Goal: Use online tool/utility: Utilize a website feature to perform a specific function

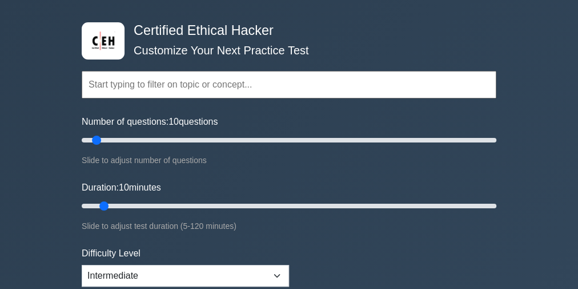
scroll to position [46, 0]
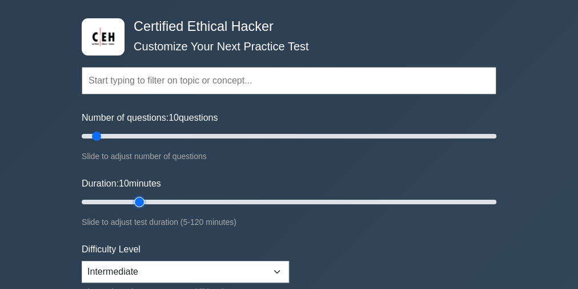
type input "20"
click at [140, 197] on input "Duration: 10 minutes" at bounding box center [289, 202] width 415 height 14
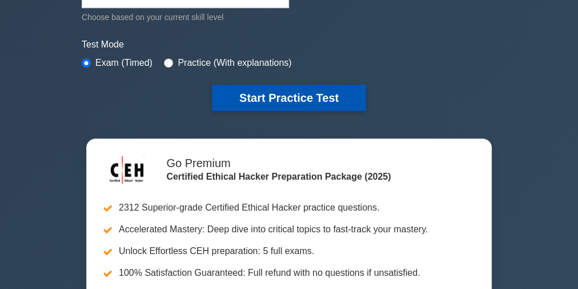
click at [290, 105] on button "Start Practice Test" at bounding box center [289, 98] width 154 height 26
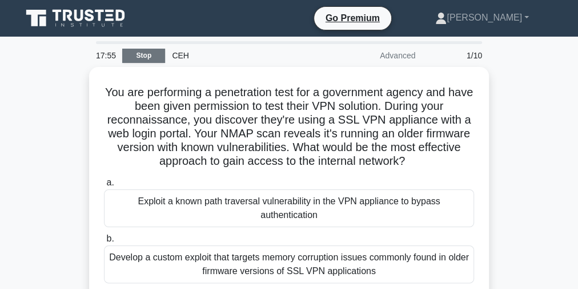
click at [137, 53] on link "Stop" at bounding box center [143, 56] width 43 height 14
